Goal: Transaction & Acquisition: Book appointment/travel/reservation

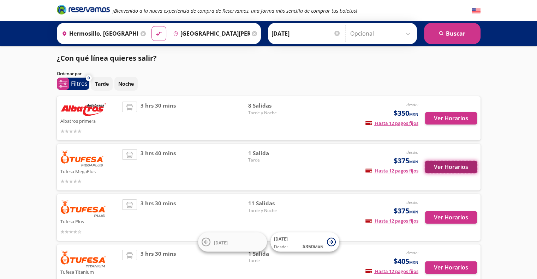
click at [447, 161] on button "Ver Horarios" at bounding box center [451, 167] width 52 height 12
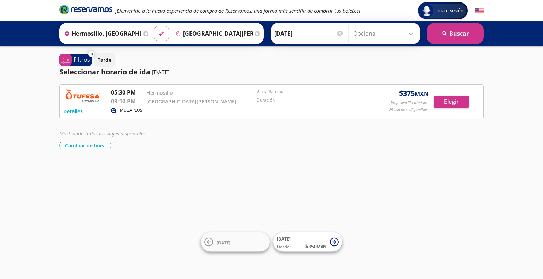
click at [123, 111] on p "MEGAPLUS" at bounding box center [131, 110] width 23 height 6
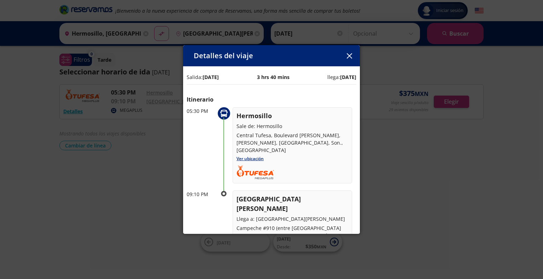
click at [350, 55] on icon "button" at bounding box center [348, 55] width 5 height 5
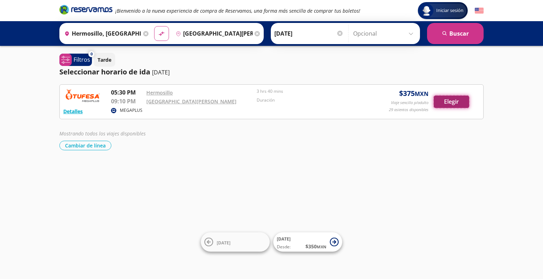
click at [453, 100] on button "Elegir" at bounding box center [450, 102] width 35 height 12
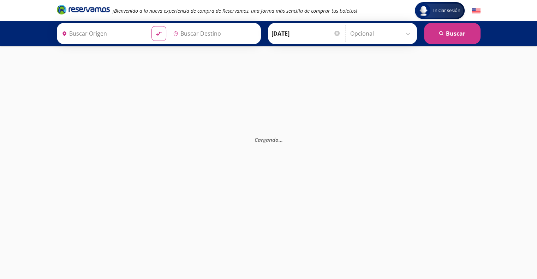
type input "Hermosillo, [GEOGRAPHIC_DATA]"
type input "[GEOGRAPHIC_DATA][PERSON_NAME], [GEOGRAPHIC_DATA]"
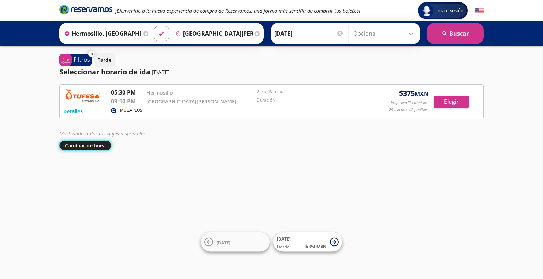
click at [93, 144] on button "Cambiar de línea" at bounding box center [85, 146] width 52 height 10
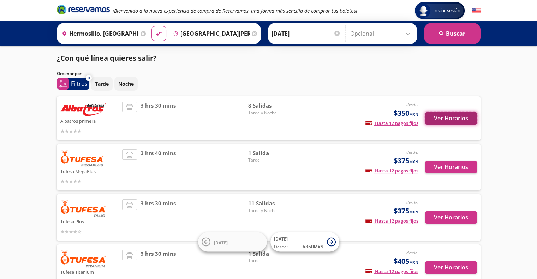
click at [452, 114] on button "Ver Horarios" at bounding box center [451, 118] width 52 height 12
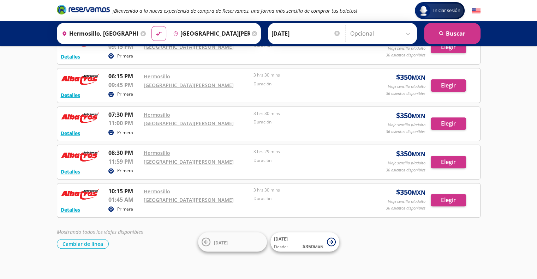
scroll to position [173, 0]
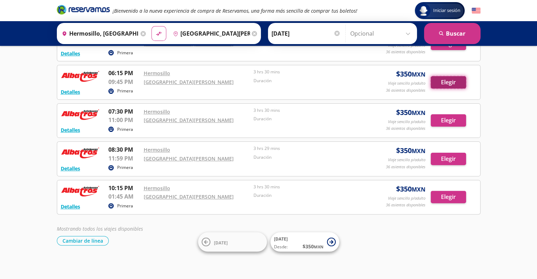
drag, startPoint x: 448, startPoint y: 83, endPoint x: 456, endPoint y: 83, distance: 8.1
click at [456, 83] on button "Elegir" at bounding box center [448, 82] width 35 height 12
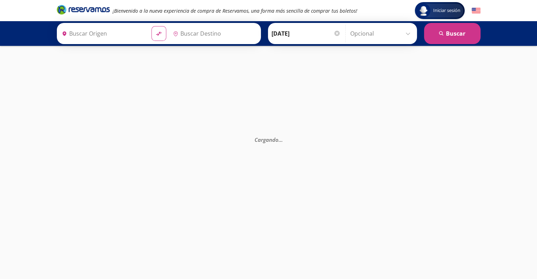
type input "Hermosillo, [GEOGRAPHIC_DATA]"
type input "[GEOGRAPHIC_DATA][PERSON_NAME], [GEOGRAPHIC_DATA]"
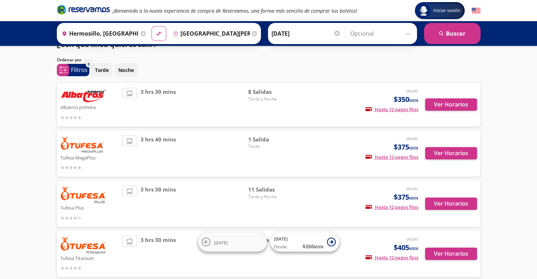
scroll to position [51, 0]
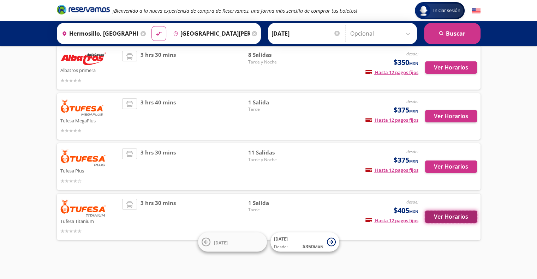
click at [445, 214] on button "Ver Horarios" at bounding box center [451, 217] width 52 height 12
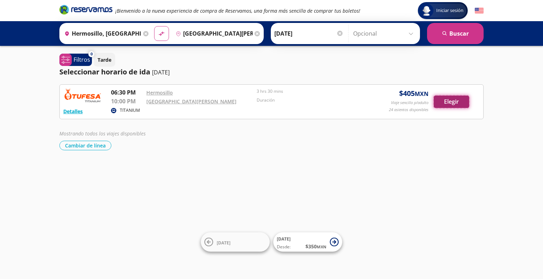
drag, startPoint x: 451, startPoint y: 101, endPoint x: 459, endPoint y: 100, distance: 8.5
click at [459, 100] on button "Elegir" at bounding box center [450, 102] width 35 height 12
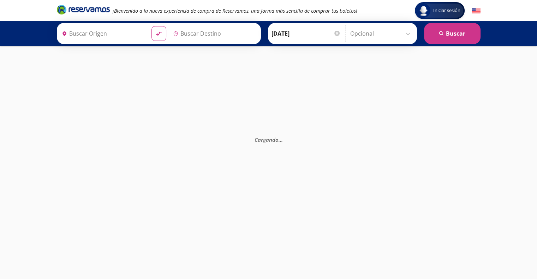
type input "[GEOGRAPHIC_DATA][PERSON_NAME], [GEOGRAPHIC_DATA]"
type input "Hermosillo, [GEOGRAPHIC_DATA]"
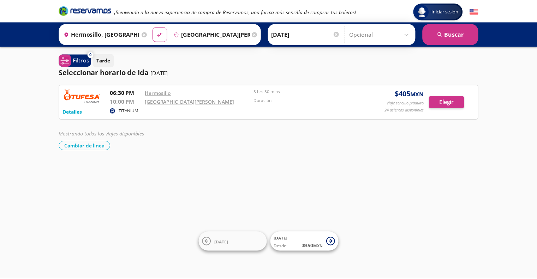
scroll to position [51, 0]
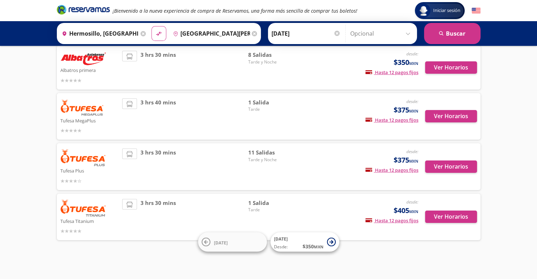
click at [86, 207] on img at bounding box center [83, 208] width 46 height 18
click at [448, 218] on button "Ver Horarios" at bounding box center [451, 217] width 52 height 12
